Goal: Check status: Check status

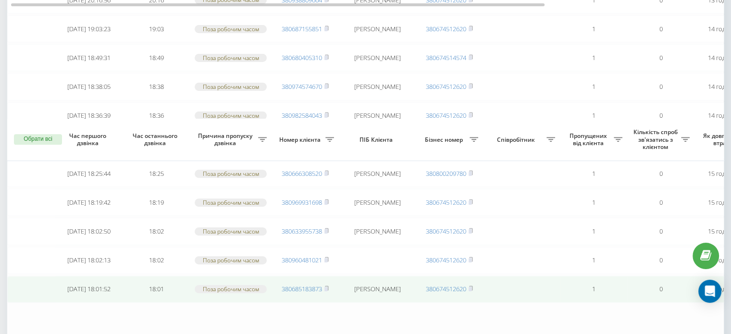
scroll to position [453, 0]
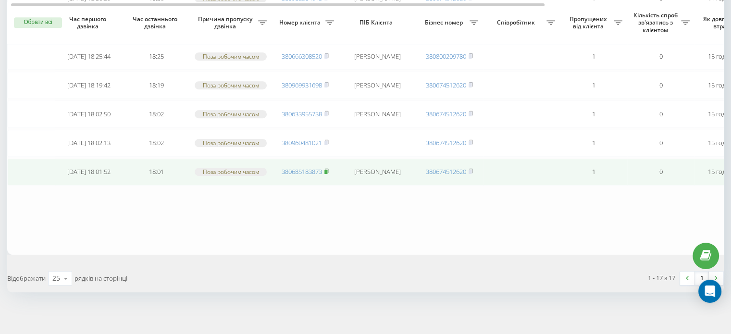
click at [327, 170] on rect at bounding box center [325, 172] width 3 height 4
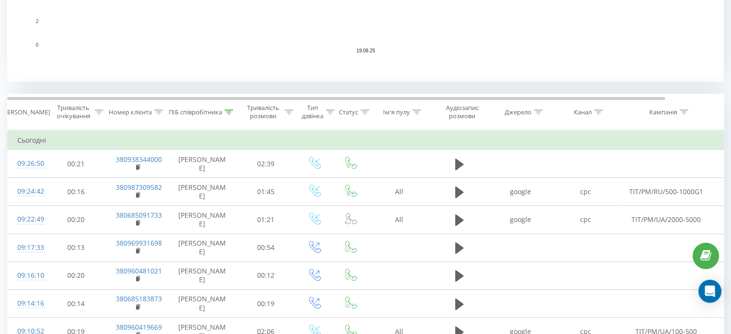
scroll to position [336, 0]
